Goal: Information Seeking & Learning: Understand process/instructions

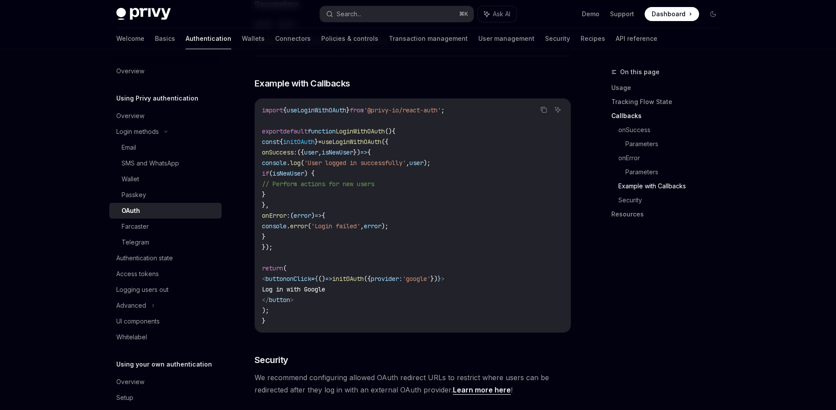
scroll to position [1787, 0]
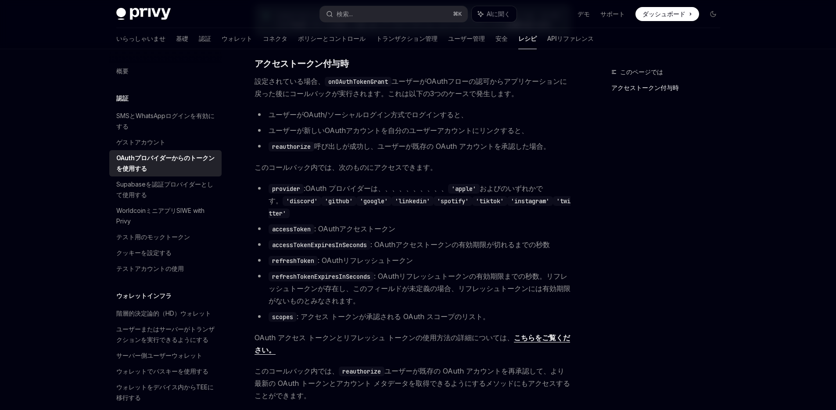
scroll to position [434, 0]
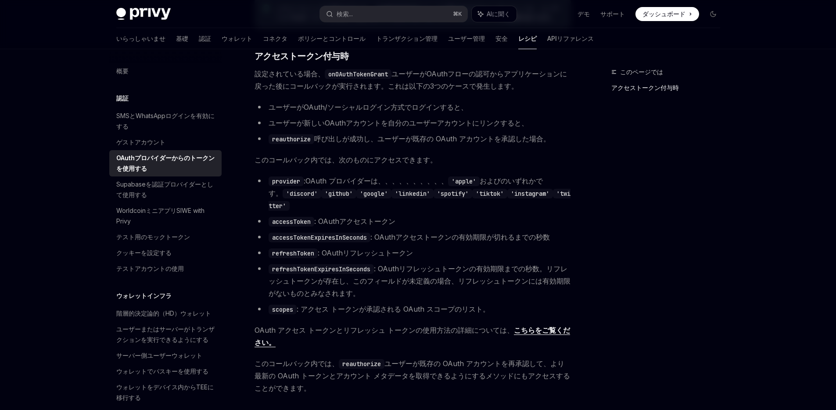
click at [309, 310] on font ": アクセス トークンが承認される OAuth スコープのリスト。" at bounding box center [393, 308] width 193 height 9
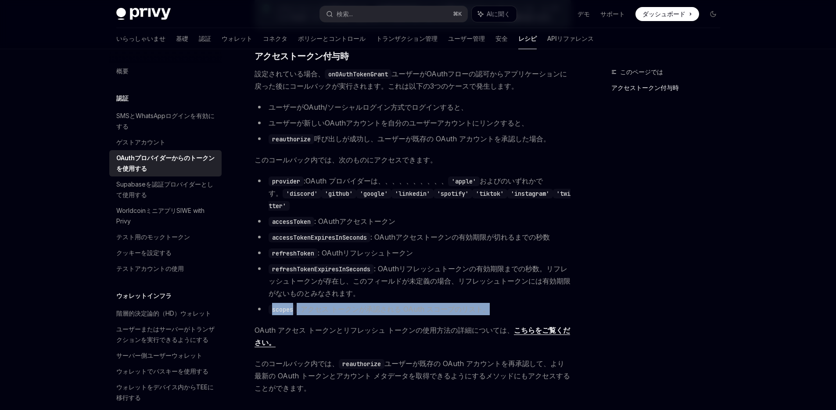
click at [299, 310] on font ": アクセス トークンが承認される OAuth スコープのリスト。" at bounding box center [393, 308] width 193 height 9
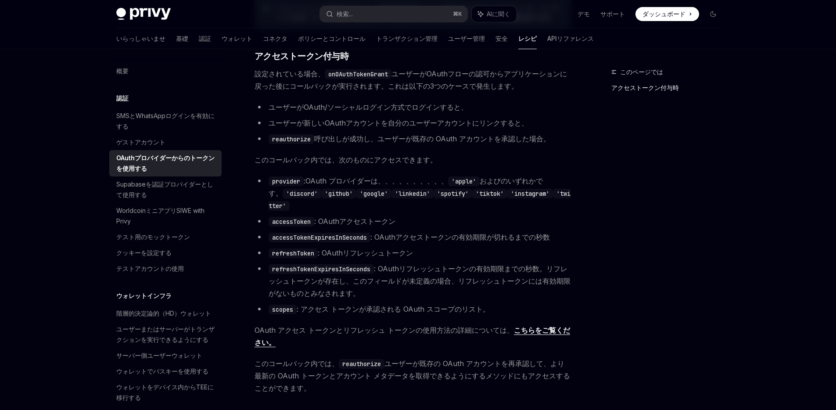
click at [244, 279] on div "認証 OAuthプロバイダーからのトークンを使用する OpenAI ChatGPTで開く OpenAI ChatGPTで開く 反応する リアクトネイティブ ユ…" at bounding box center [330, 78] width 484 height 891
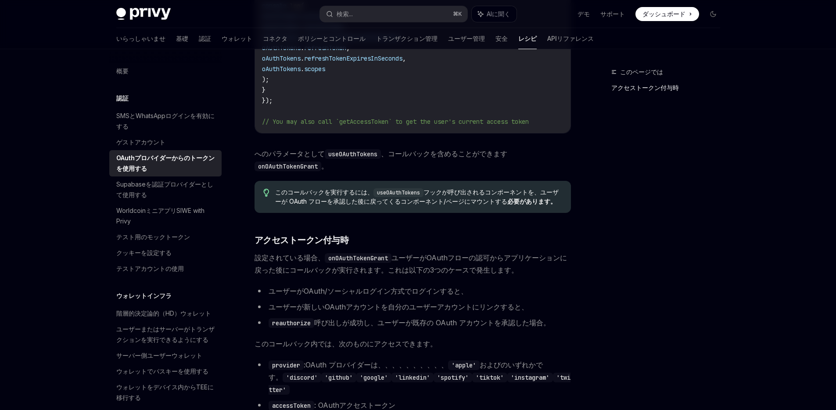
scroll to position [250, 0]
click at [241, 194] on div "認証 OAuthプロバイダーからのトークンを使用する OpenAI ChatGPTで開く OpenAI ChatGPTで開く 反応する リアクトネイティブ ユ…" at bounding box center [330, 262] width 484 height 891
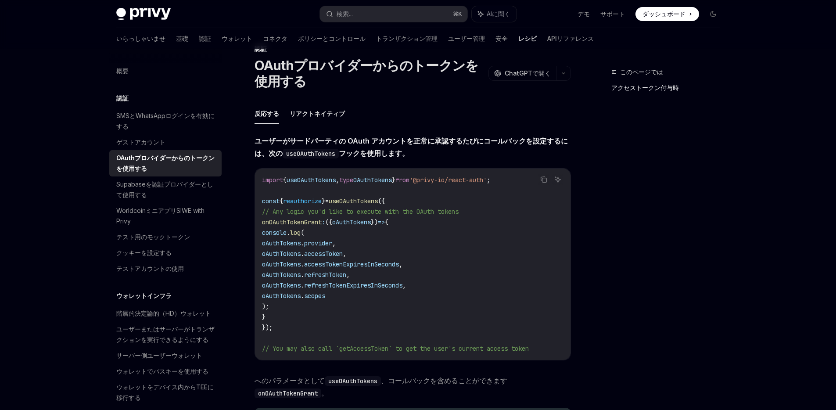
scroll to position [22, 0]
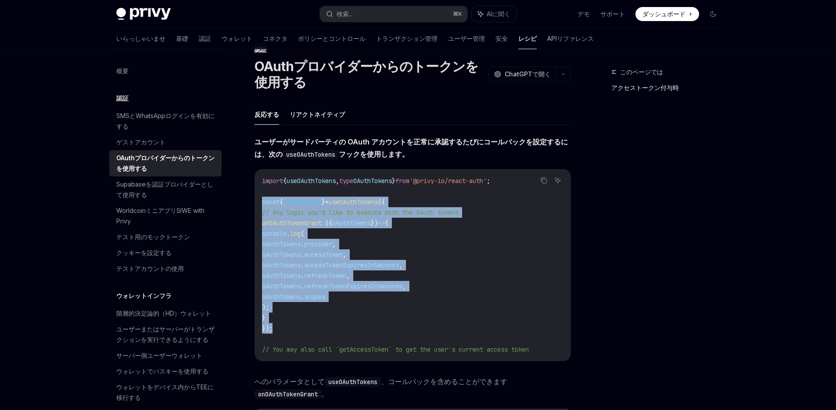
drag, startPoint x: 279, startPoint y: 331, endPoint x: 255, endPoint y: 202, distance: 131.6
click at [255, 202] on div "import { useOAuthTokens , type OAuthTokens } from '@privy-io/react-auth' ; cons…" at bounding box center [412, 264] width 315 height 191
copy code "const { reauthorize } = useOAuthTokens ({ // Any logic you'd like to execute wi…"
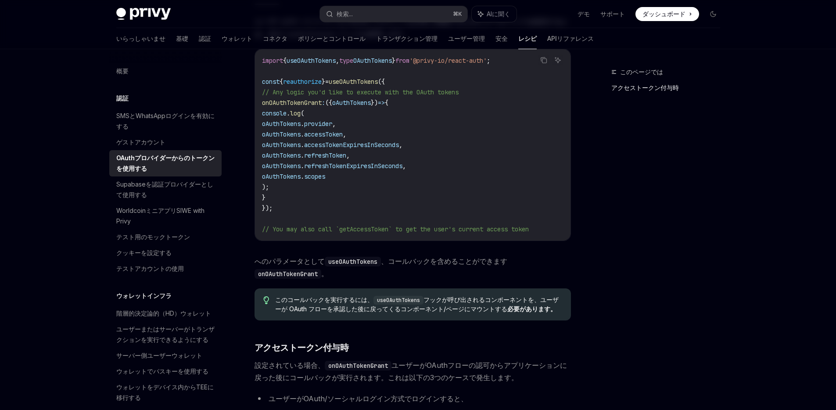
scroll to position [0, 0]
